Goal: Find specific page/section: Find specific page/section

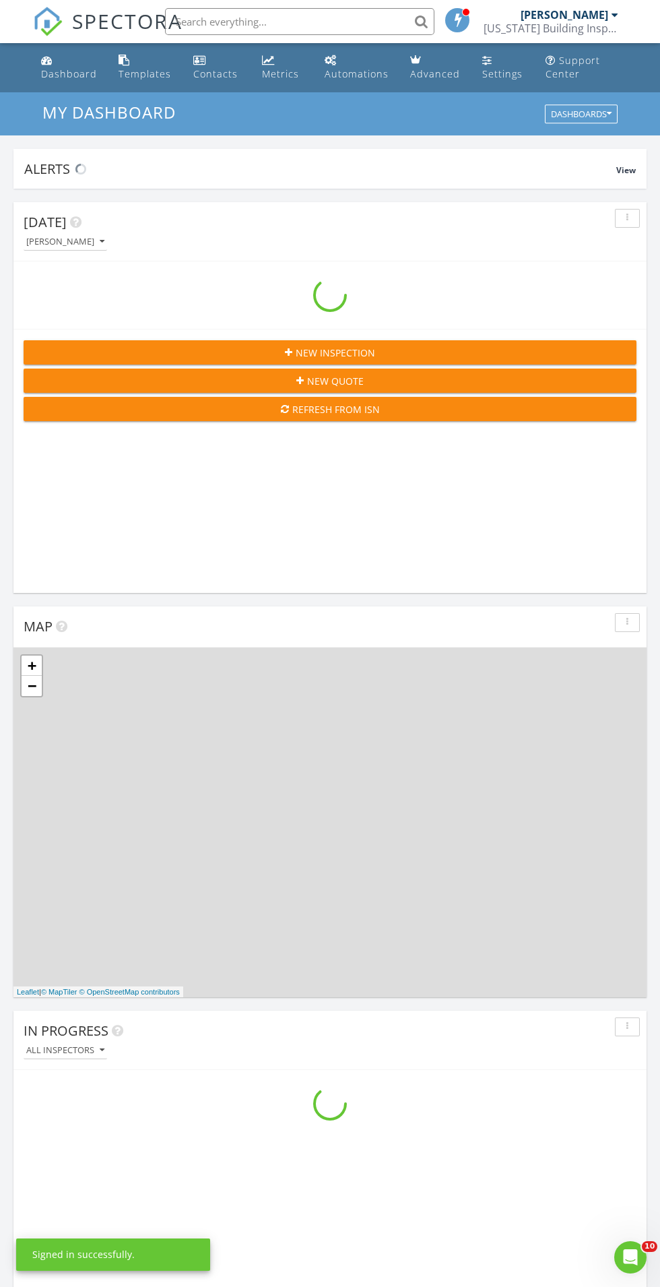
scroll to position [2305, 661]
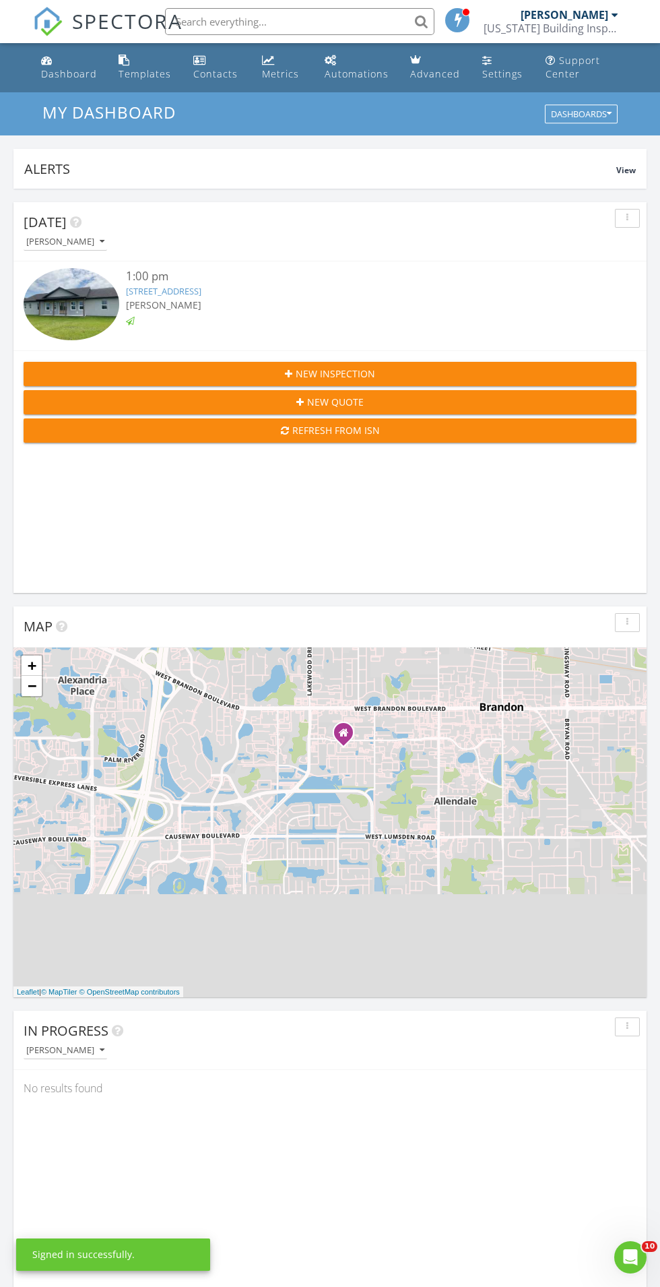
click at [212, 22] on input "text" at bounding box center [300, 21] width 270 height 27
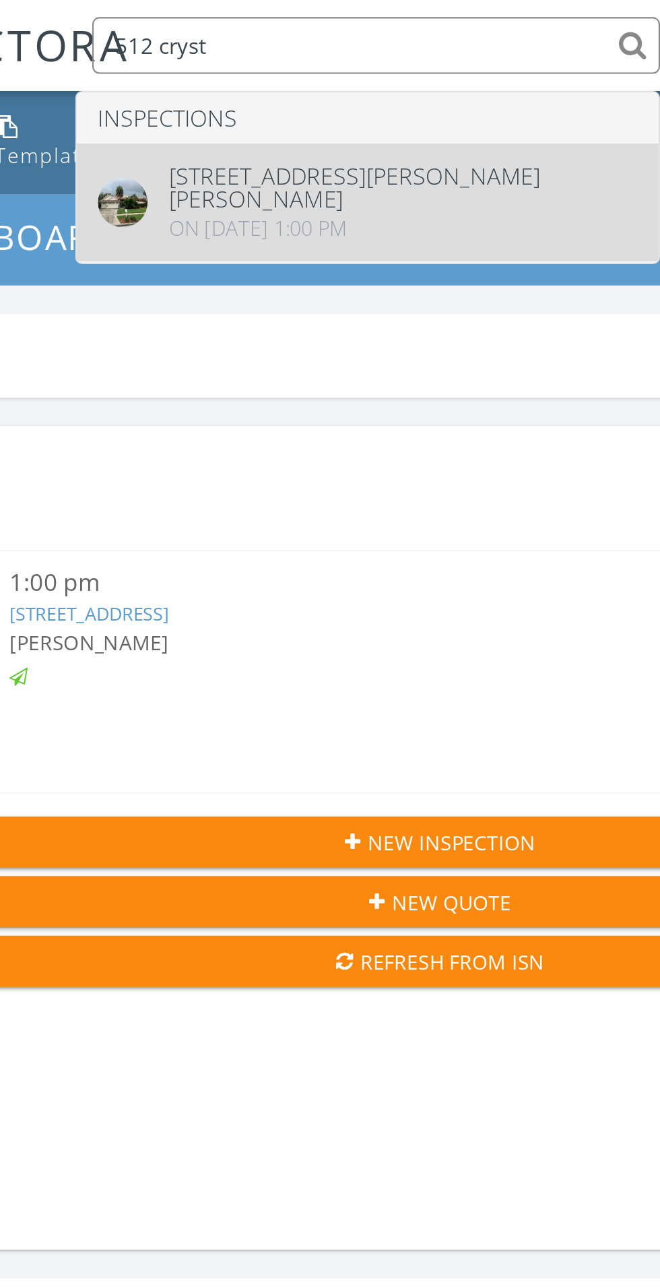
type input "512 cryst"
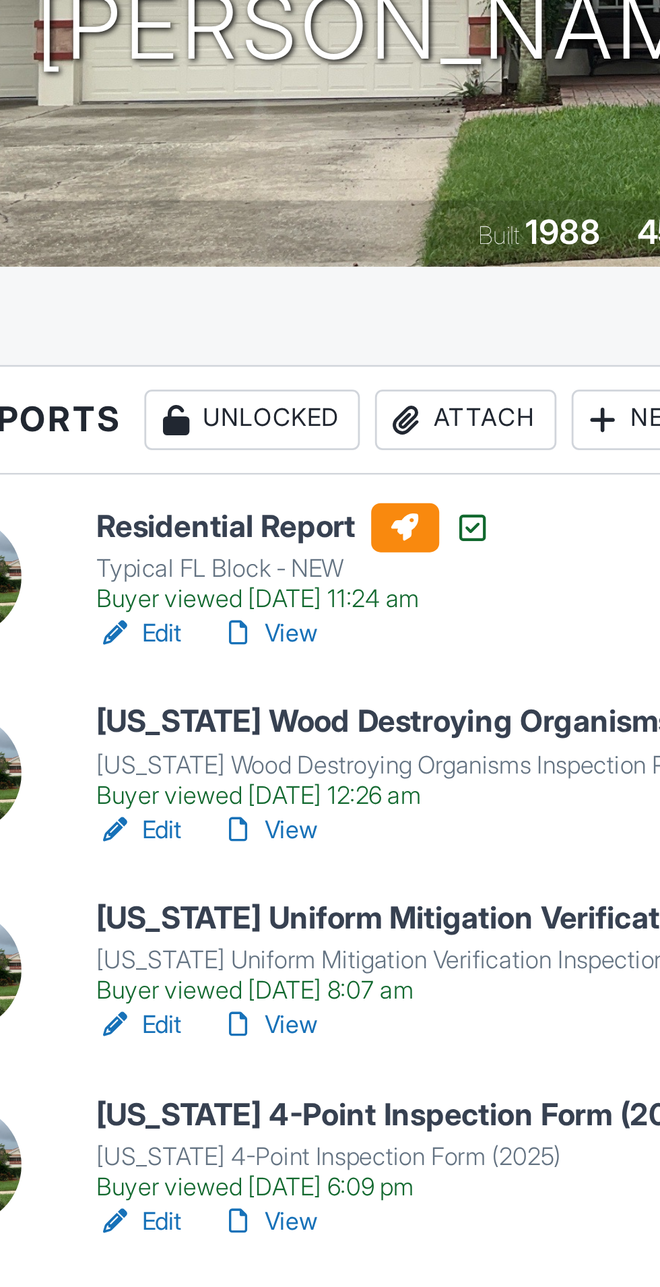
click at [203, 505] on link "View" at bounding box center [196, 504] width 35 height 13
